Goal: Task Accomplishment & Management: Manage account settings

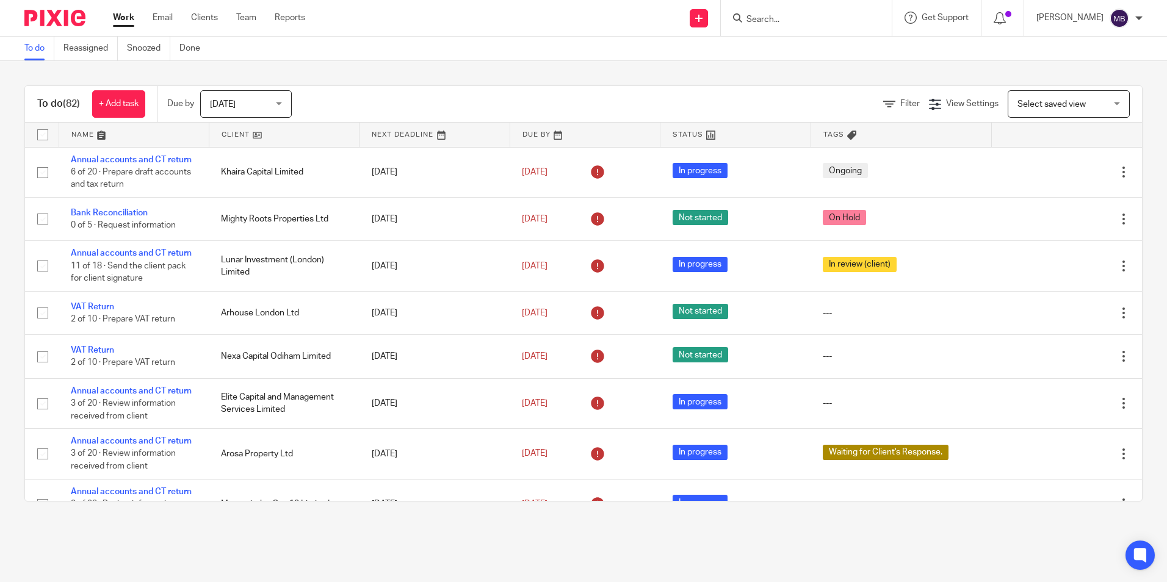
click at [796, 24] on input "Search" at bounding box center [800, 20] width 110 height 11
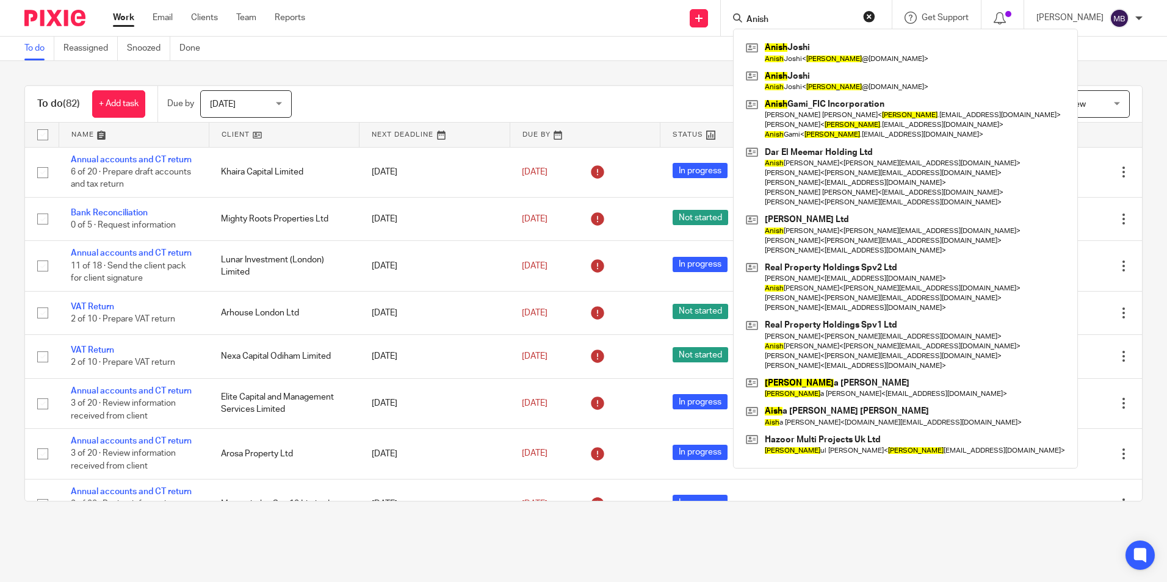
type input "Anish"
click at [873, 14] on button "reset" at bounding box center [869, 16] width 12 height 12
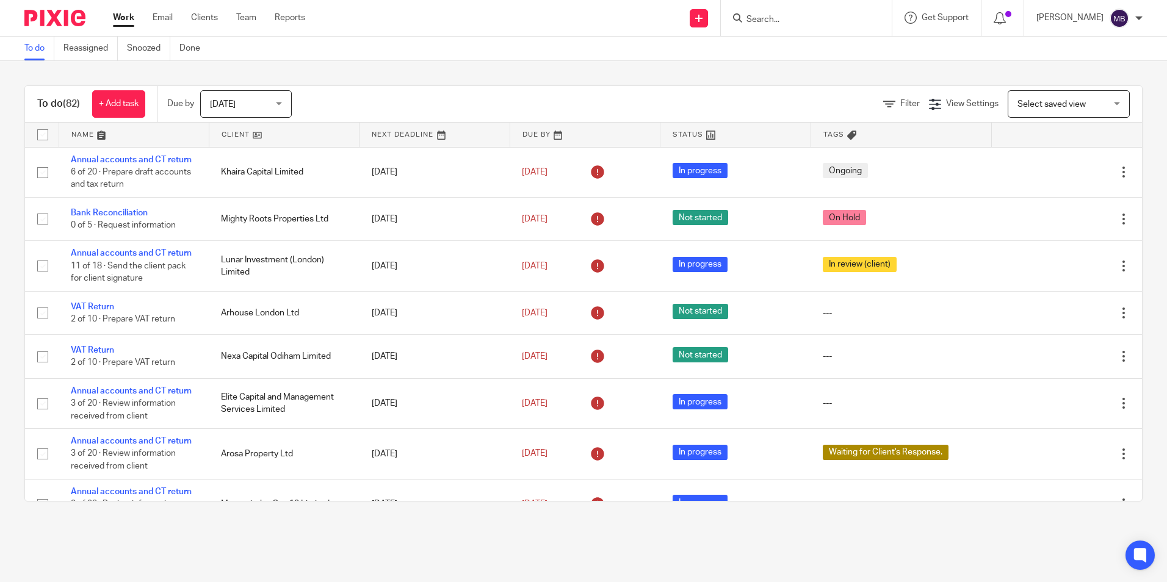
click at [838, 23] on input "Search" at bounding box center [800, 20] width 110 height 11
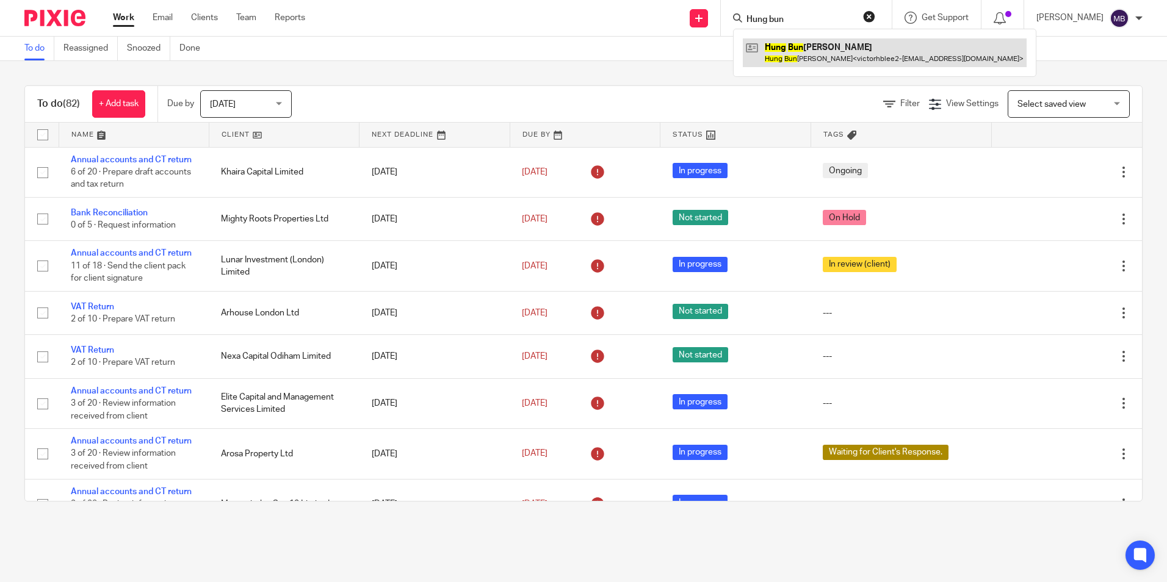
type input "Hung bun"
click at [805, 57] on link at bounding box center [885, 52] width 284 height 28
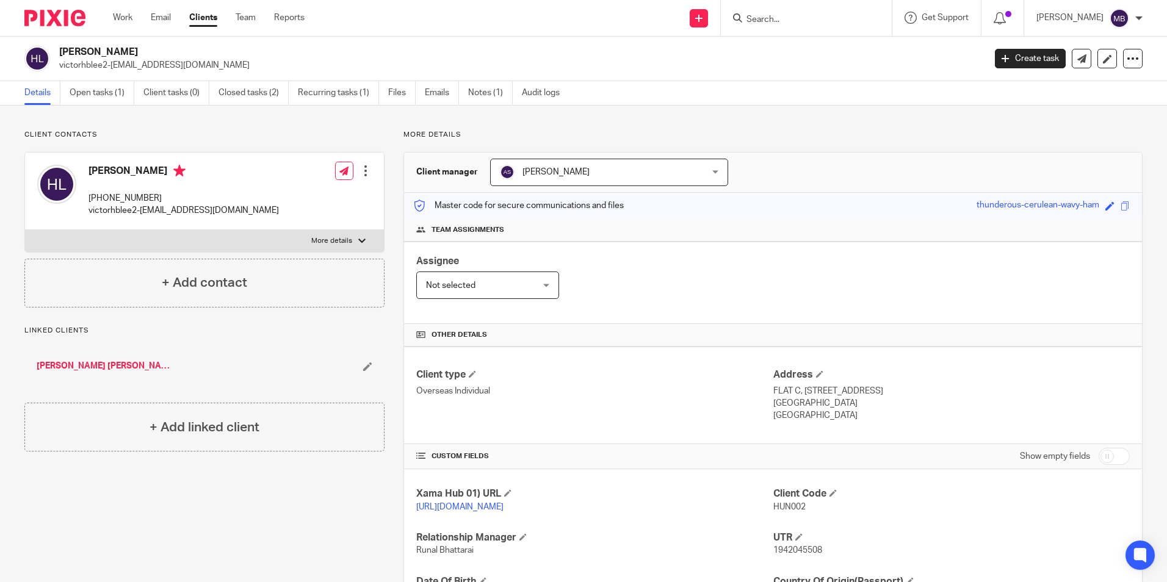
click at [67, 13] on img at bounding box center [54, 18] width 61 height 16
click at [727, 407] on div "Client type Overseas Individual Address FLAT C, 5/F, BLK C, HANKING COURT, 43-4…" at bounding box center [773, 396] width 738 height 98
drag, startPoint x: 727, startPoint y: 407, endPoint x: 651, endPoint y: 322, distance: 113.7
click at [651, 322] on div "Assignee Not selected Not selected Not selected Aarshika Awale Aayush Niraula A…" at bounding box center [773, 283] width 738 height 82
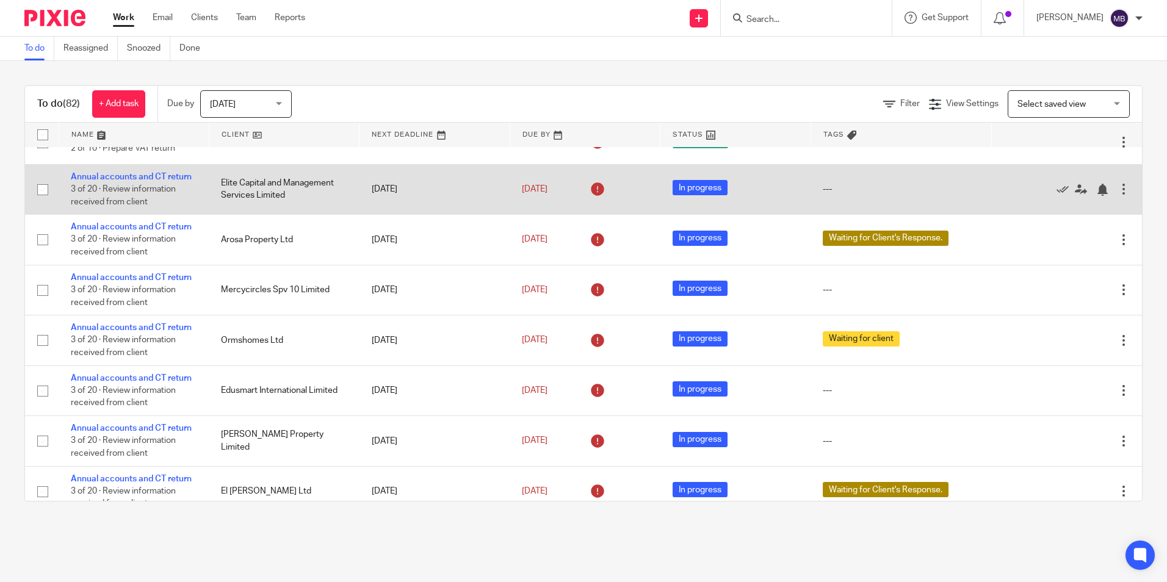
scroll to position [244, 0]
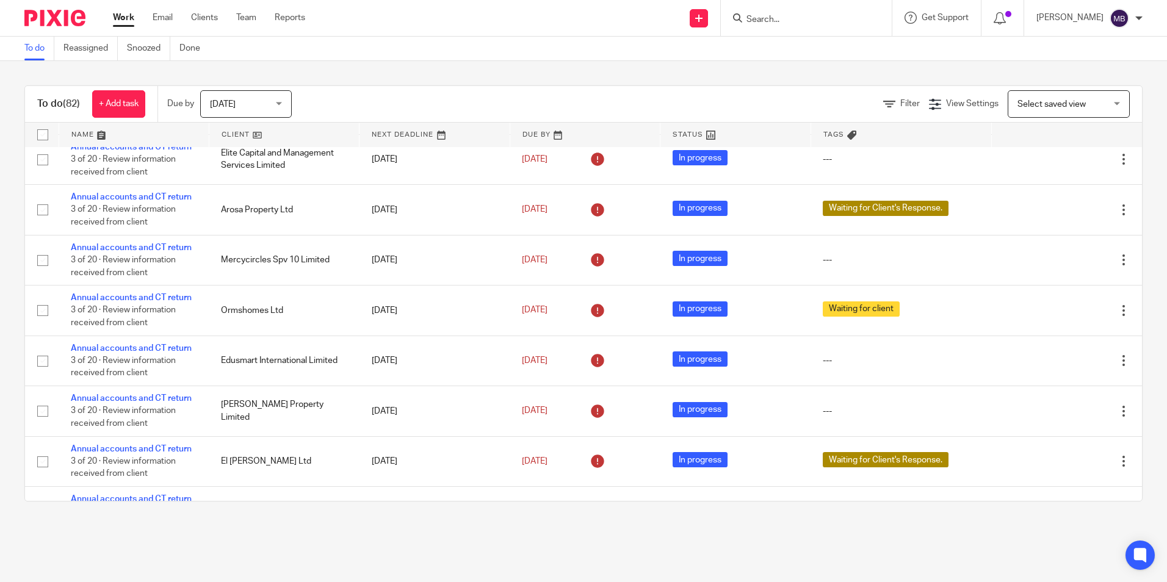
click at [789, 18] on input "Search" at bounding box center [800, 20] width 110 height 11
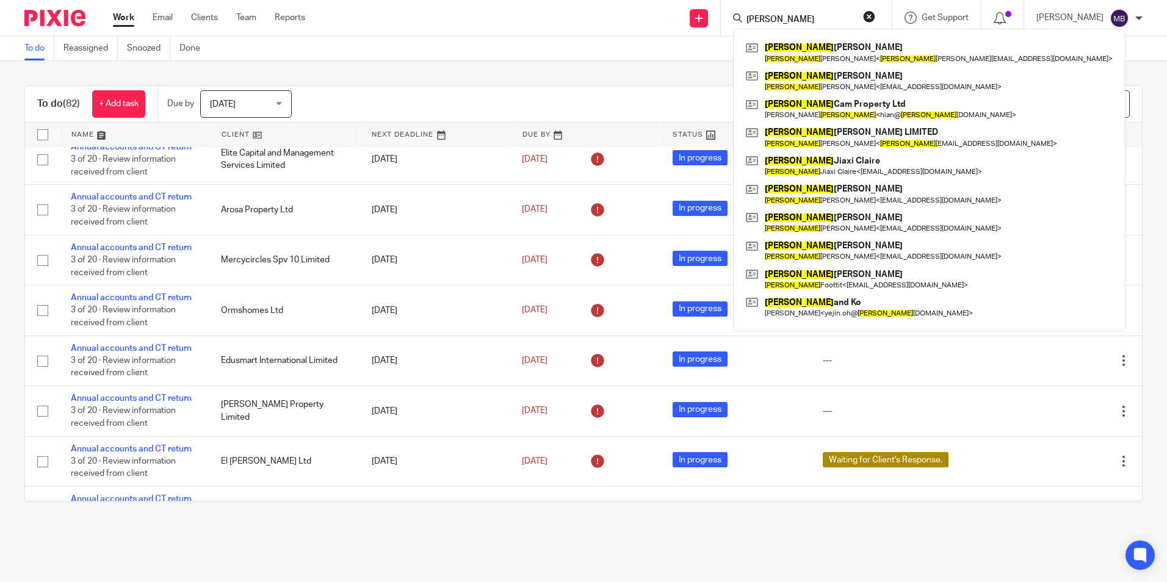
click at [803, 19] on input "lee" at bounding box center [800, 20] width 110 height 11
type input "lee"
click at [864, 13] on form "lee" at bounding box center [810, 17] width 130 height 15
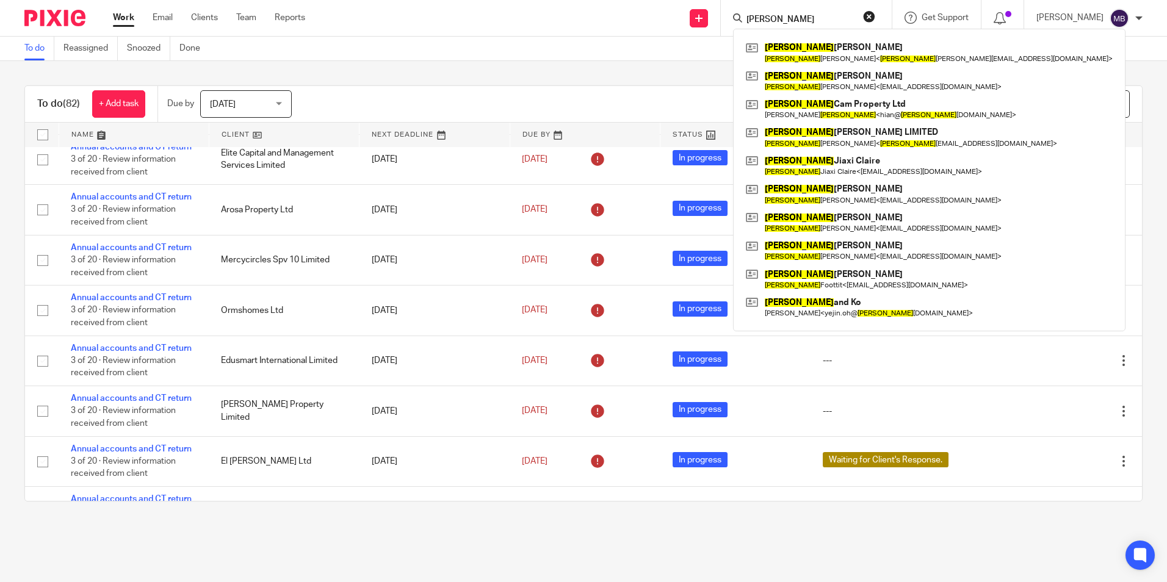
click at [875, 17] on button "reset" at bounding box center [869, 16] width 12 height 12
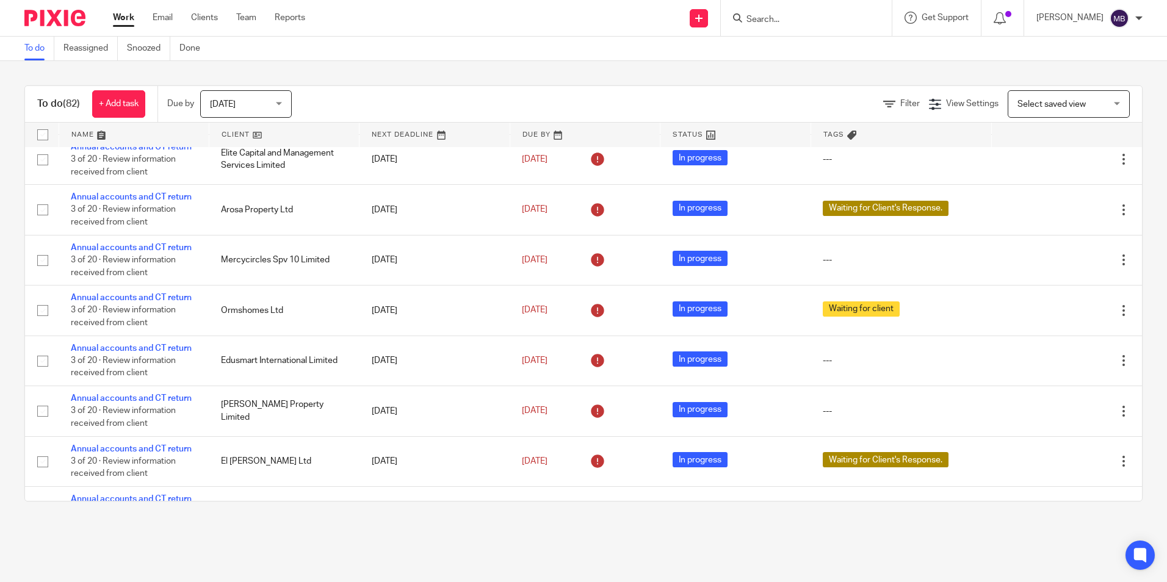
click at [674, 54] on div "To do Reassigned Snoozed Done" at bounding box center [583, 49] width 1167 height 24
click at [797, 13] on form at bounding box center [810, 17] width 130 height 15
click at [792, 15] on input "Search" at bounding box center [800, 20] width 110 height 11
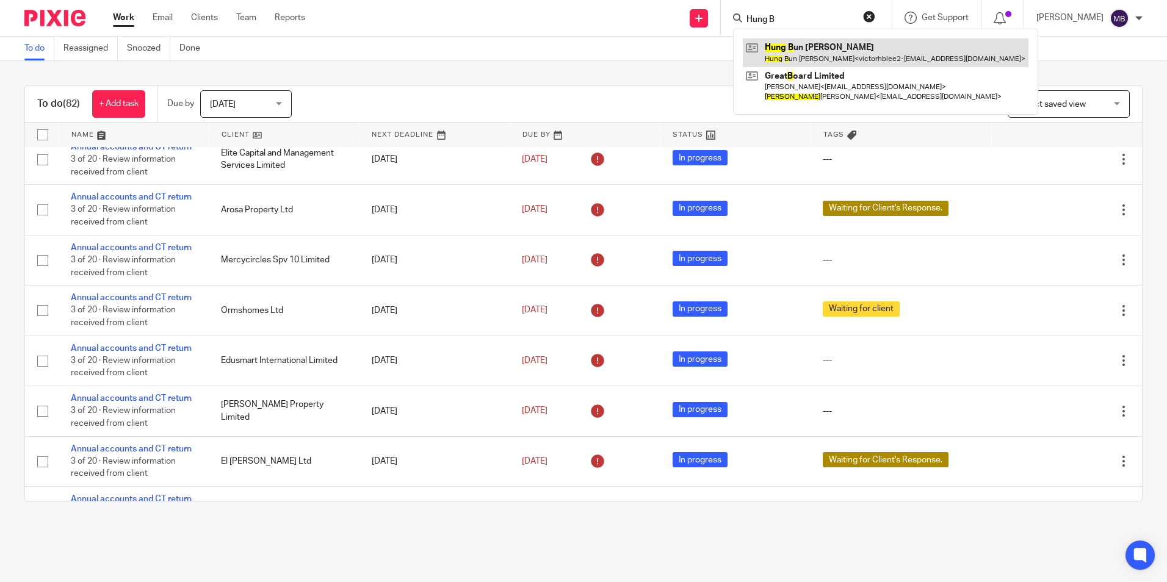
type input "Hung B"
click at [794, 65] on link at bounding box center [886, 52] width 286 height 28
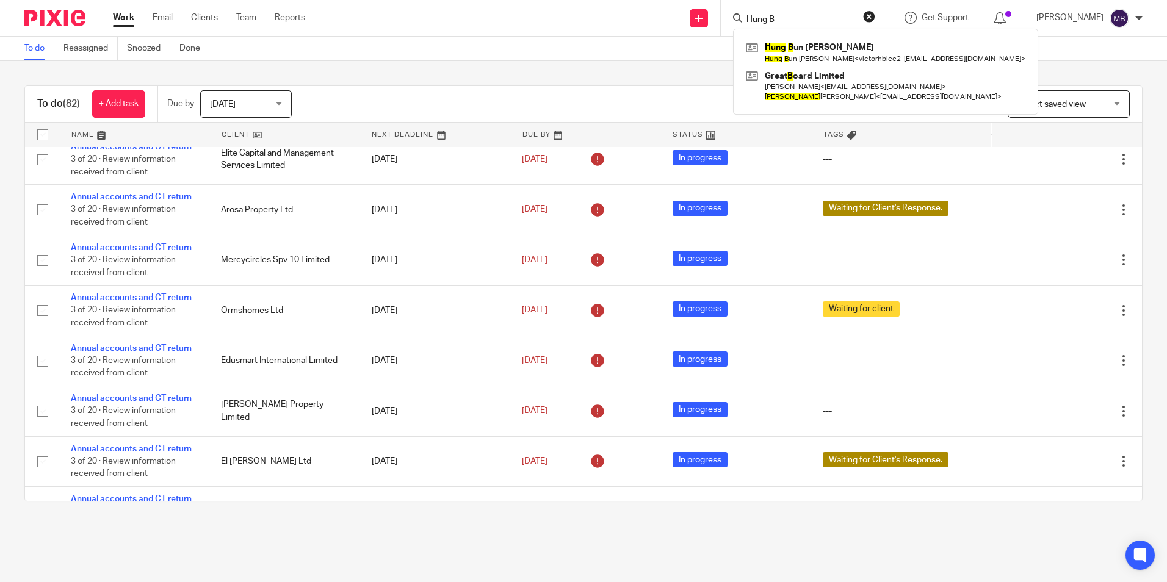
click at [871, 18] on button "reset" at bounding box center [869, 16] width 12 height 12
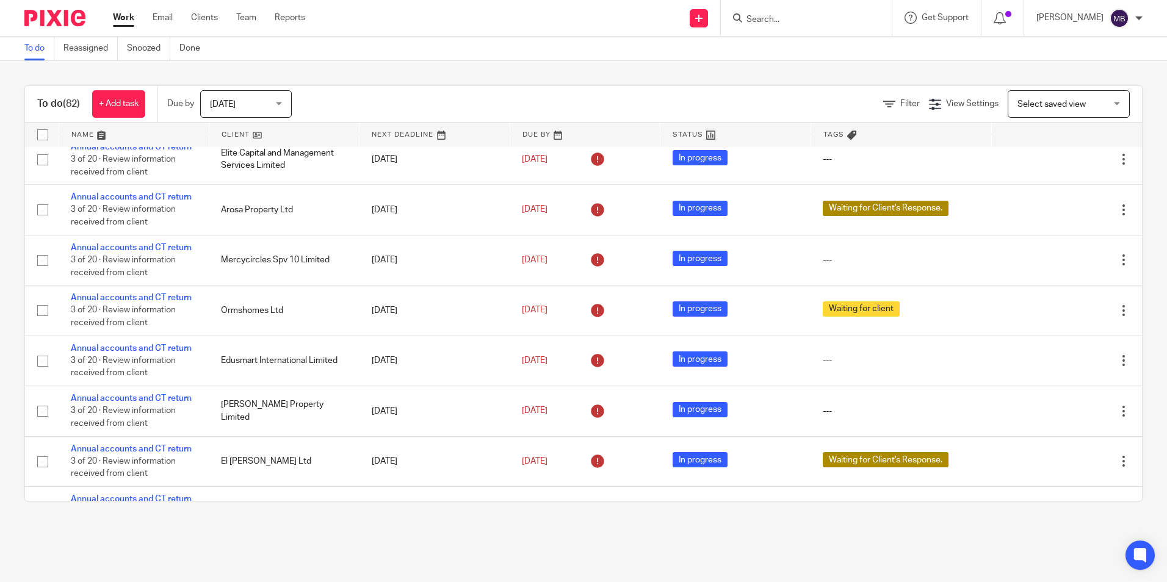
click at [790, 13] on form at bounding box center [810, 17] width 130 height 15
click at [792, 16] on input "Search" at bounding box center [800, 20] width 110 height 11
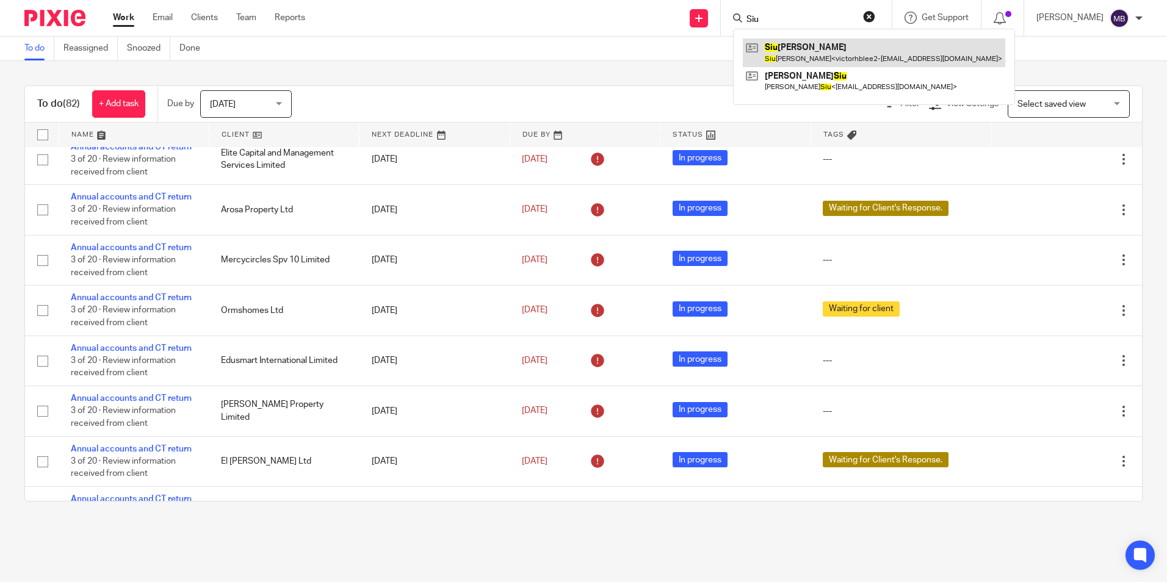
type input "Siu"
click at [791, 59] on link at bounding box center [874, 52] width 263 height 28
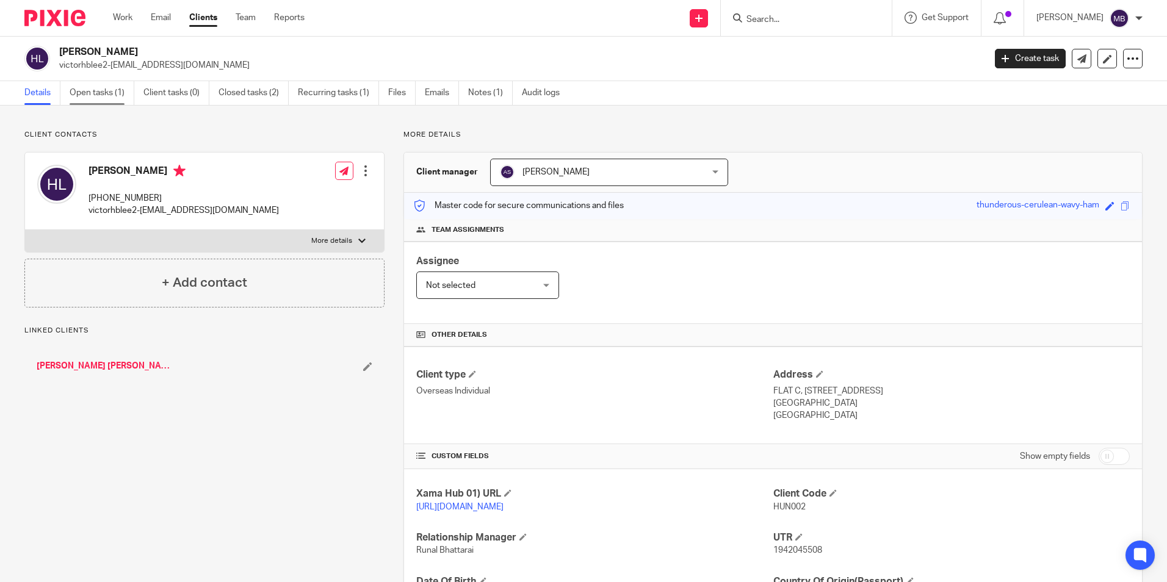
click at [77, 87] on link "Open tasks (1)" at bounding box center [102, 93] width 65 height 24
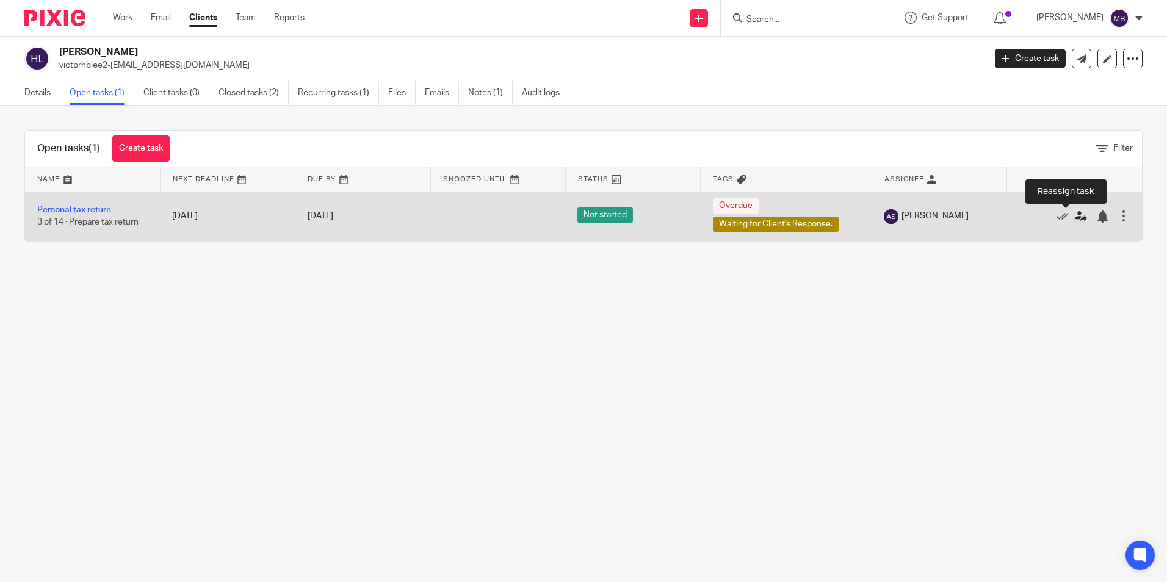
click at [1075, 222] on icon at bounding box center [1081, 217] width 12 height 12
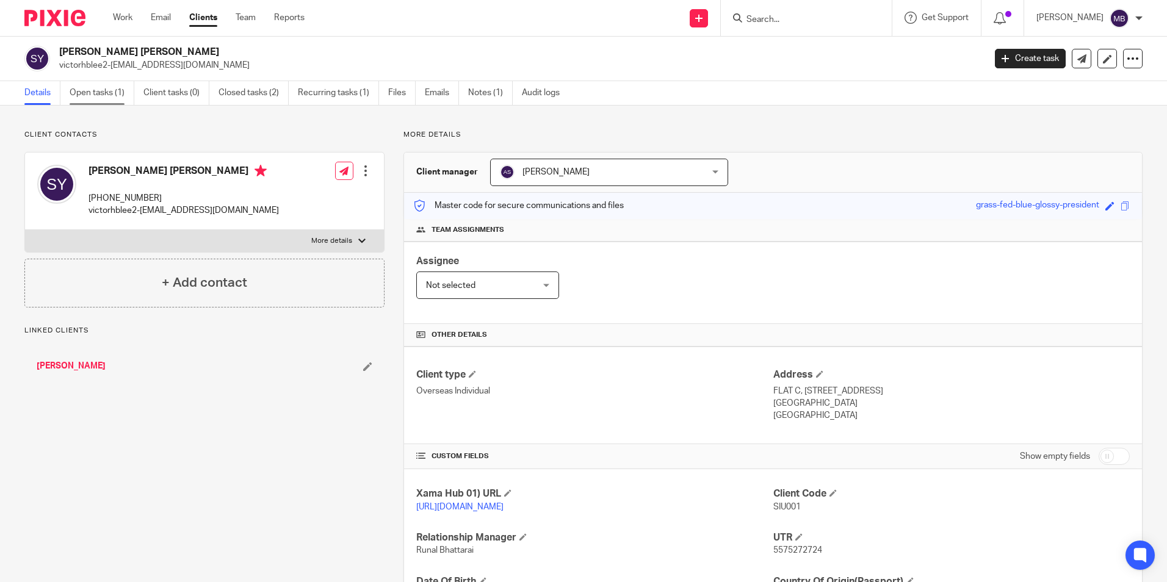
click at [129, 103] on link "Open tasks (1)" at bounding box center [102, 93] width 65 height 24
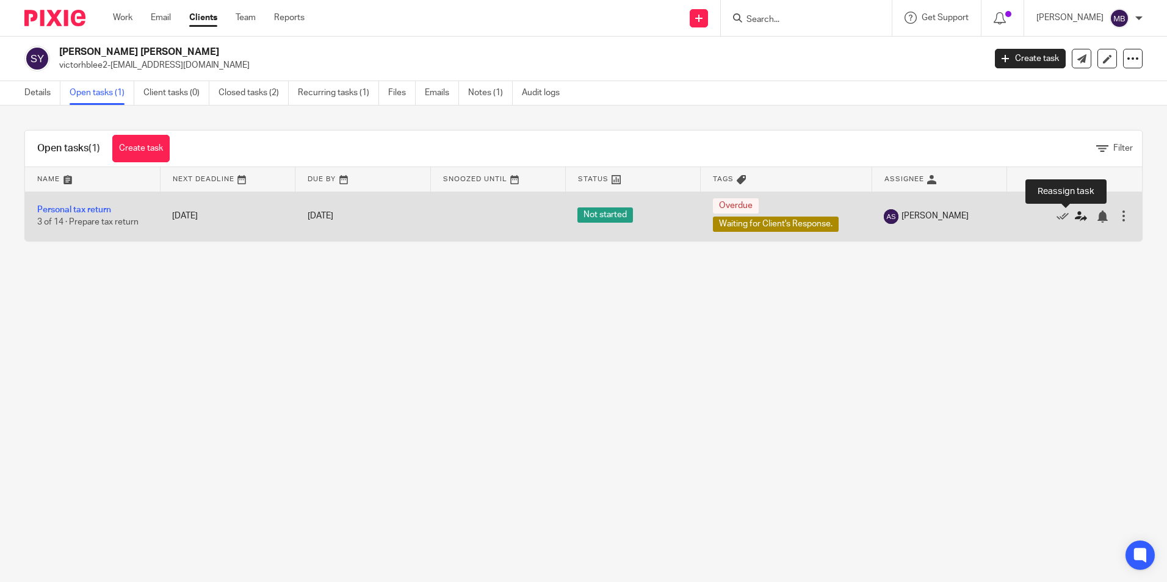
click at [1075, 221] on icon at bounding box center [1081, 217] width 12 height 12
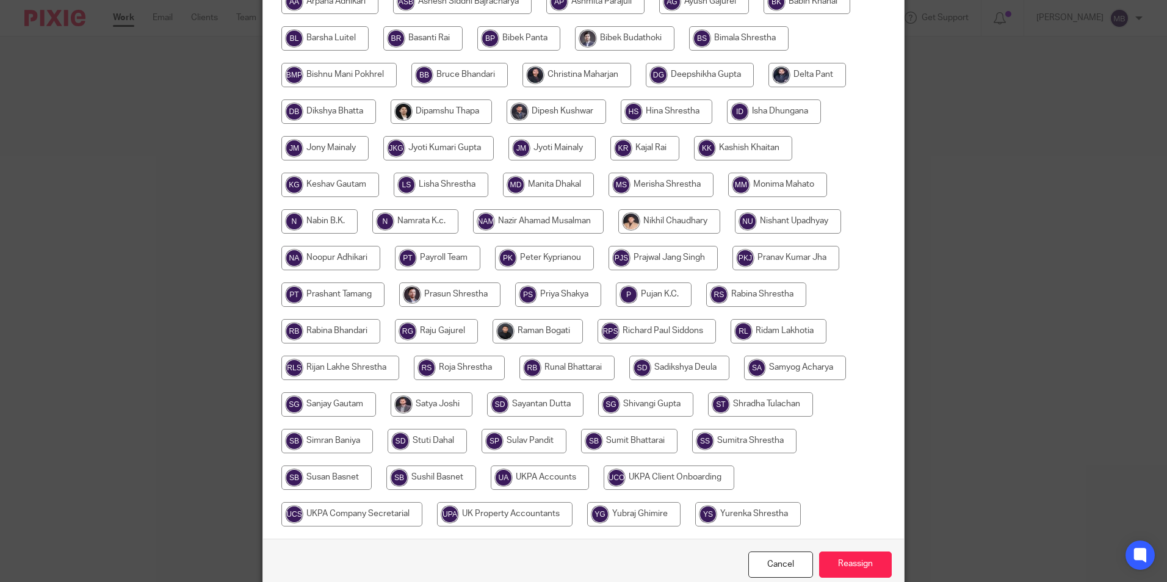
scroll to position [61, 0]
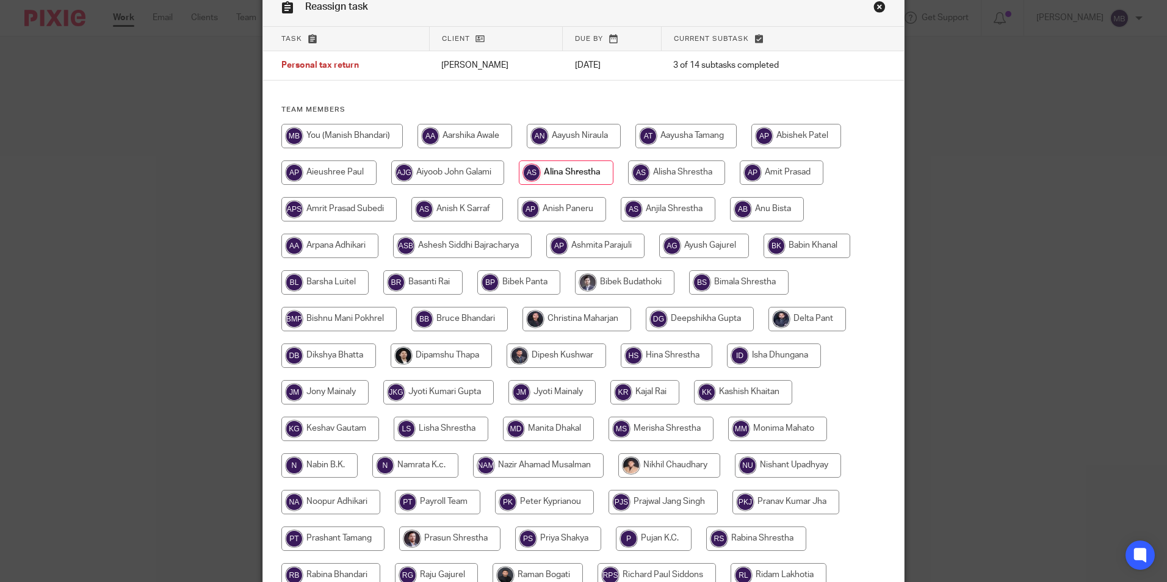
click at [475, 211] on input "radio" at bounding box center [457, 209] width 92 height 24
radio input "true"
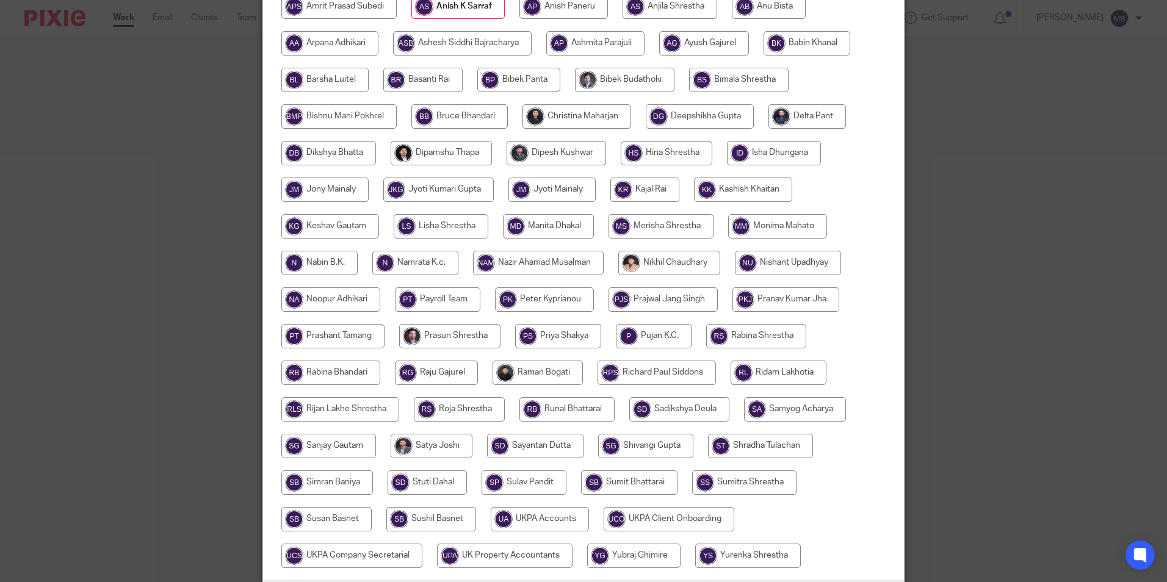
scroll to position [305, 0]
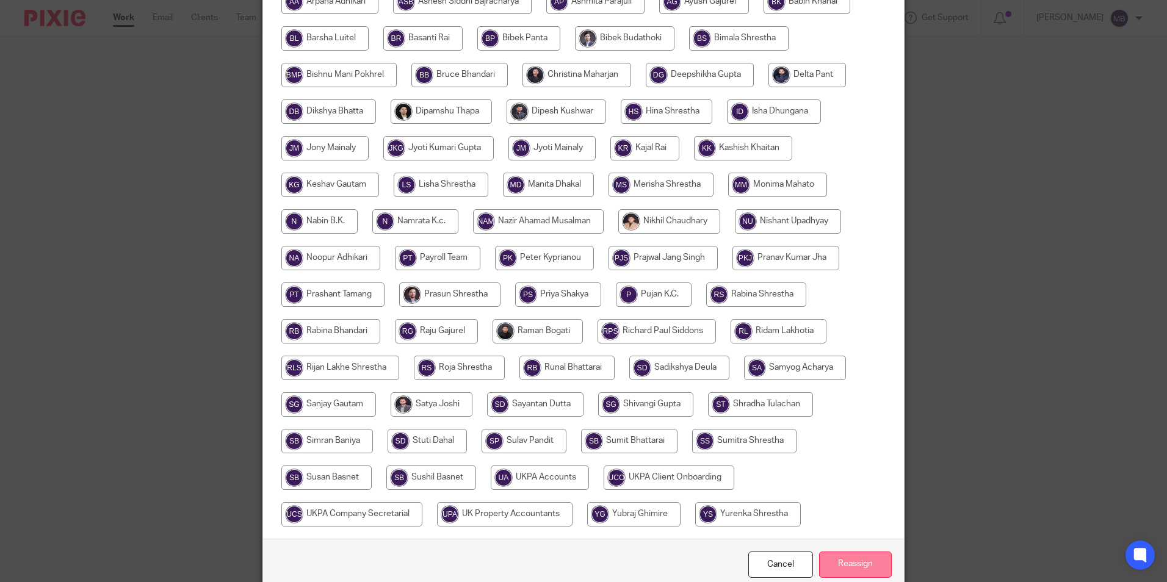
click at [864, 569] on input "Reassign" at bounding box center [855, 565] width 73 height 26
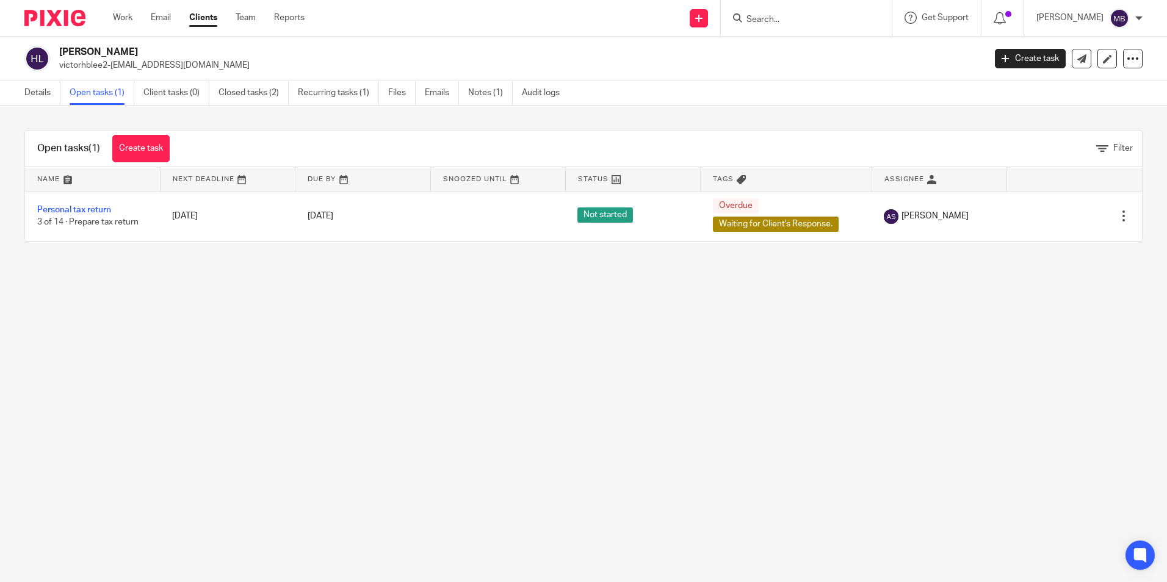
click at [75, 20] on img at bounding box center [54, 18] width 61 height 16
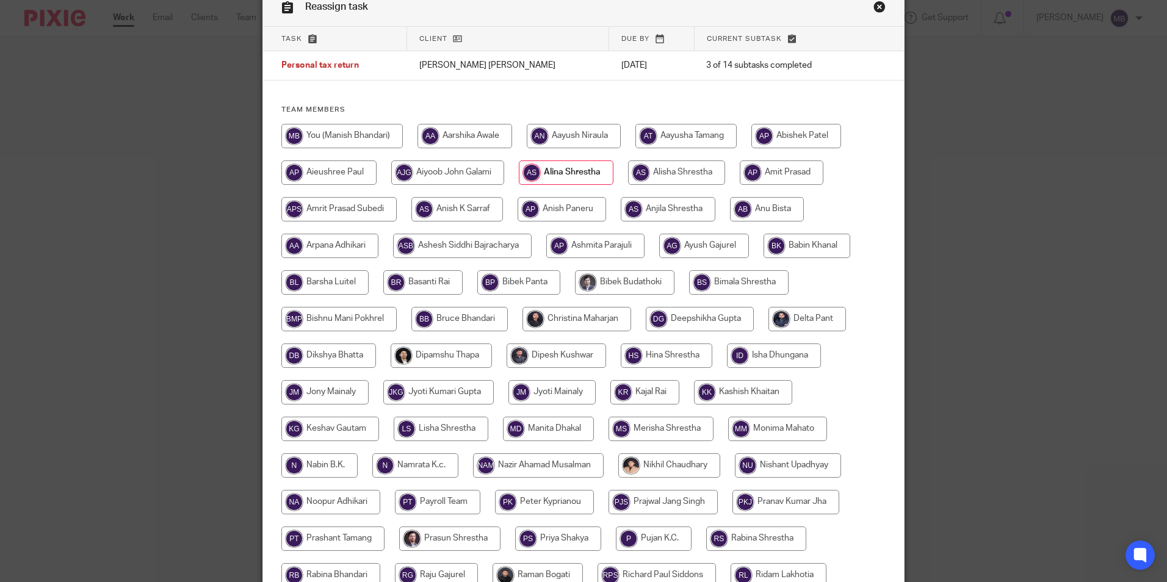
scroll to position [57, 0]
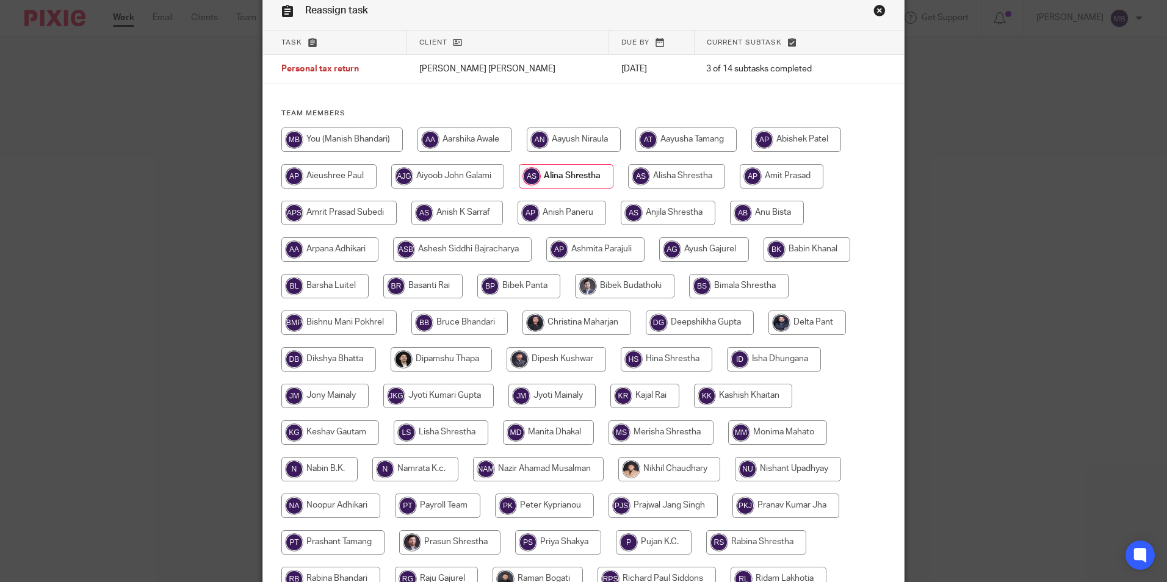
click at [465, 215] on input "radio" at bounding box center [457, 213] width 92 height 24
radio input "true"
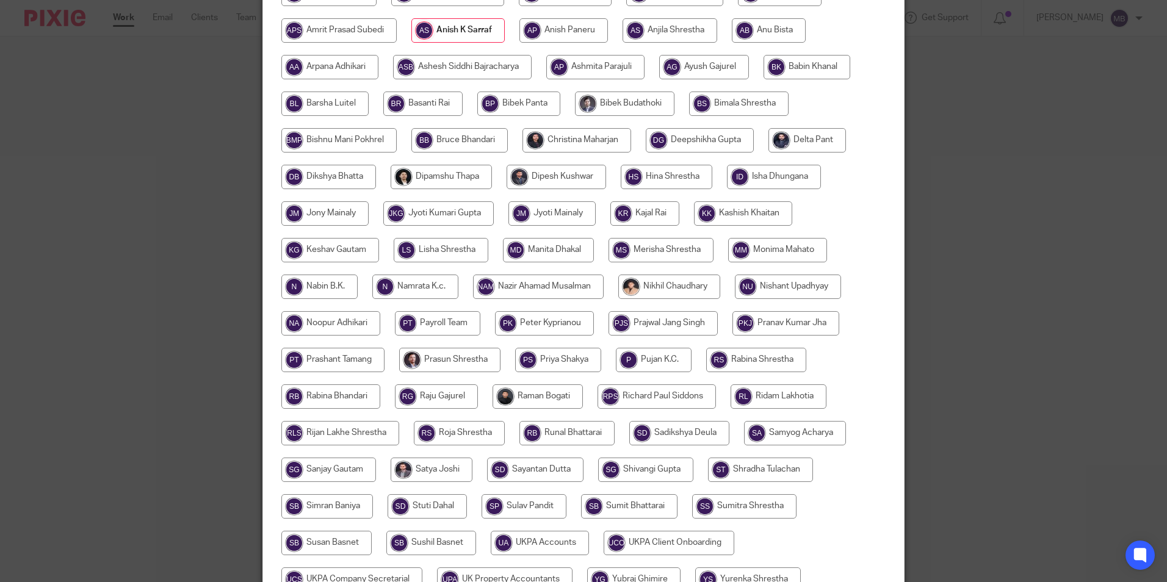
scroll to position [363, 0]
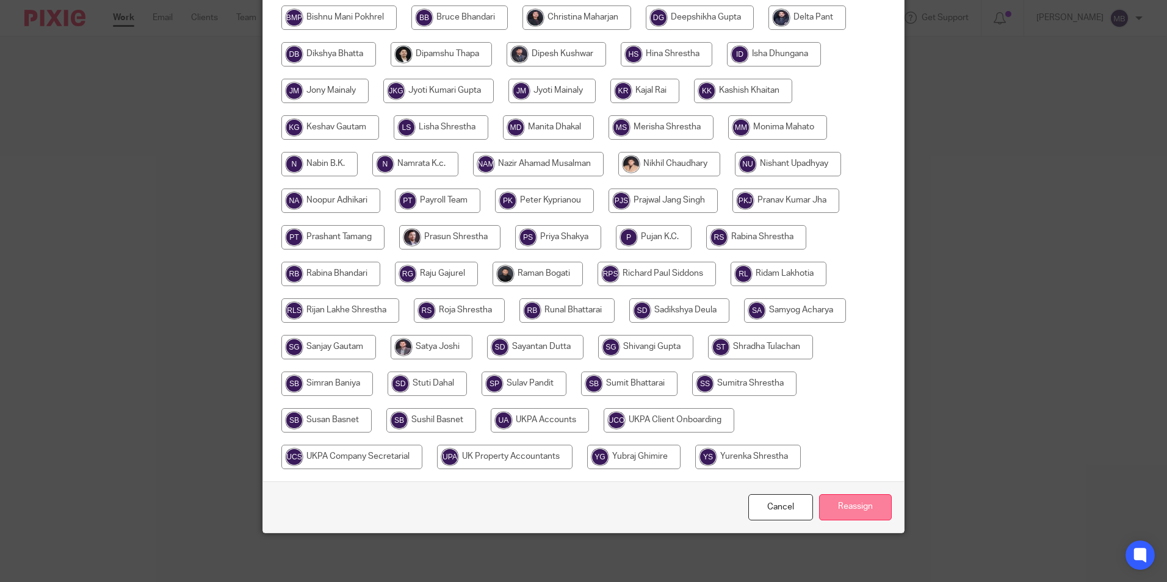
click at [840, 501] on input "Reassign" at bounding box center [855, 508] width 73 height 26
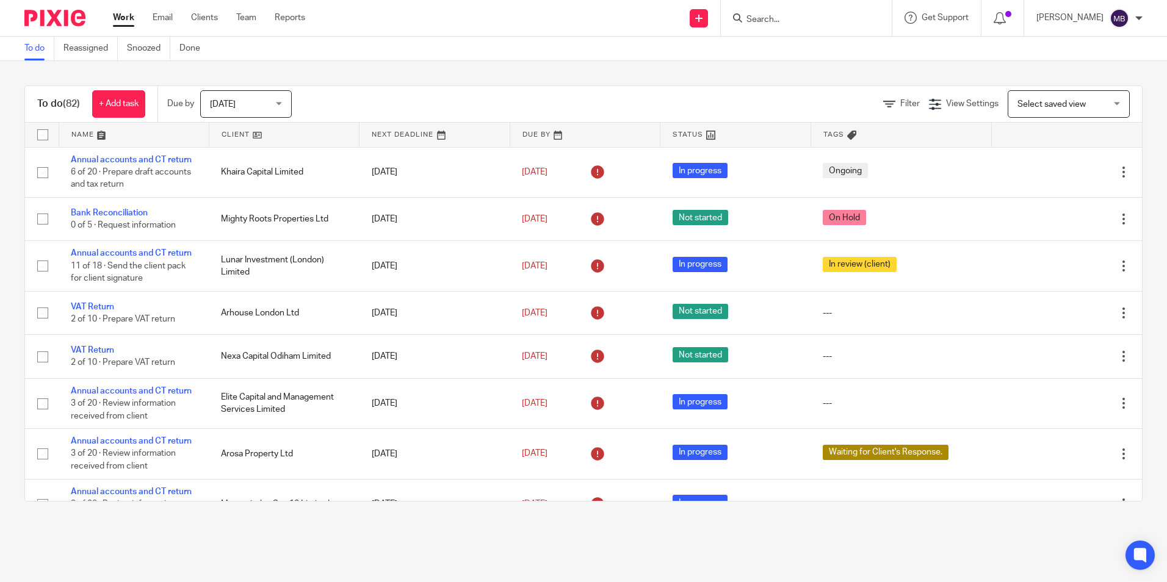
click at [785, 11] on form at bounding box center [810, 17] width 130 height 15
click at [783, 23] on input "Search" at bounding box center [800, 20] width 110 height 11
type input "Damalie E"
click at [817, 74] on div "Damalie E states Holding Limited Andre Dwayne Mcclymont < innovationbuilder234@…" at bounding box center [874, 53] width 283 height 48
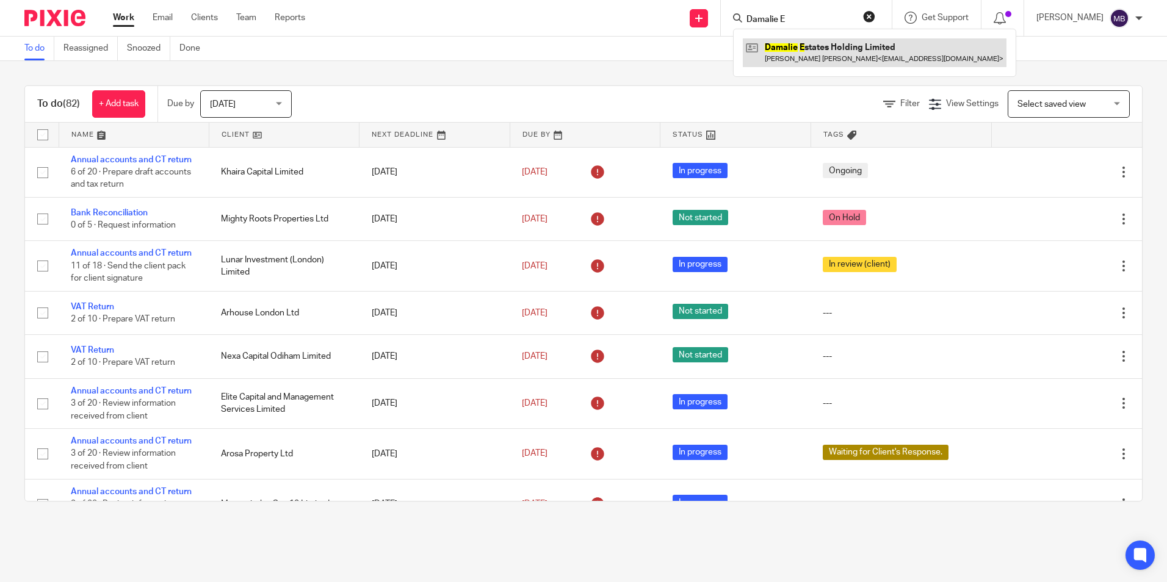
click at [813, 59] on link at bounding box center [875, 52] width 264 height 28
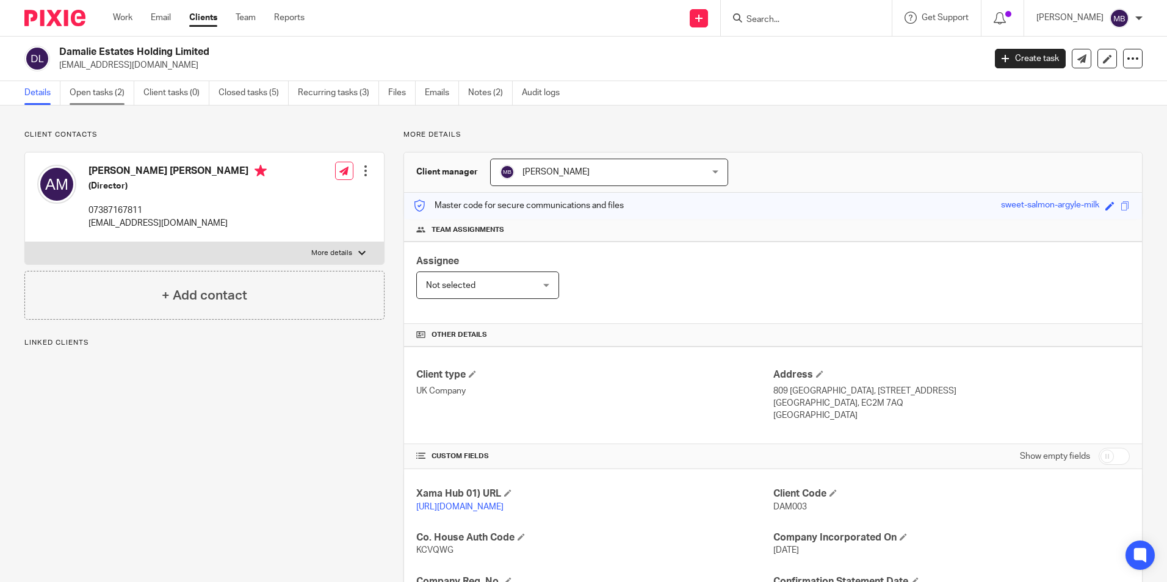
click at [92, 93] on link "Open tasks (2)" at bounding box center [102, 93] width 65 height 24
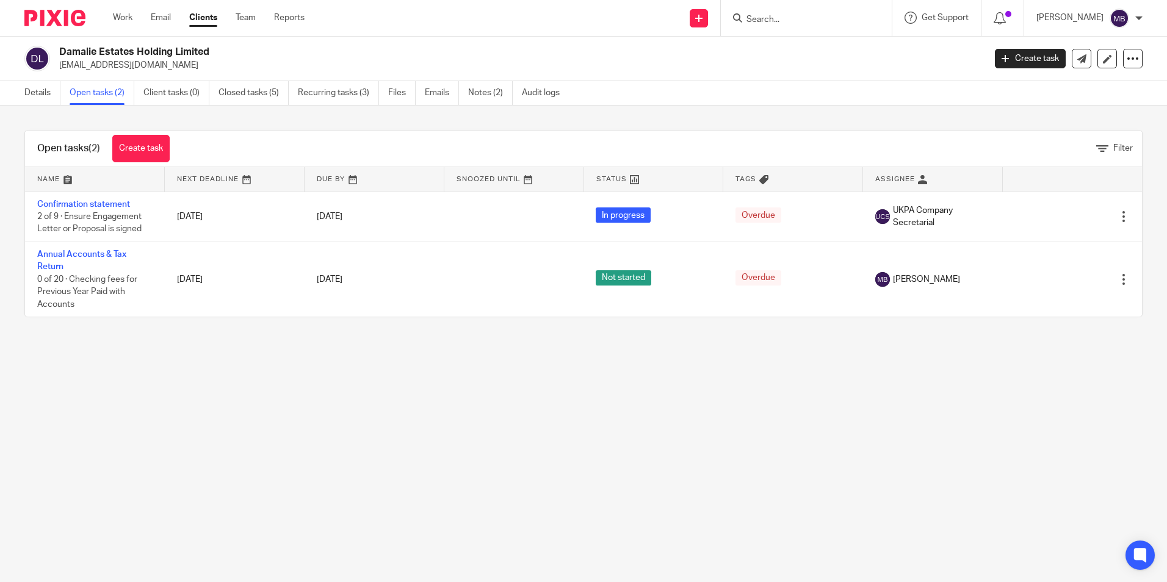
click at [55, 20] on img at bounding box center [54, 18] width 61 height 16
